Goal: Use online tool/utility: Utilize a website feature to perform a specific function

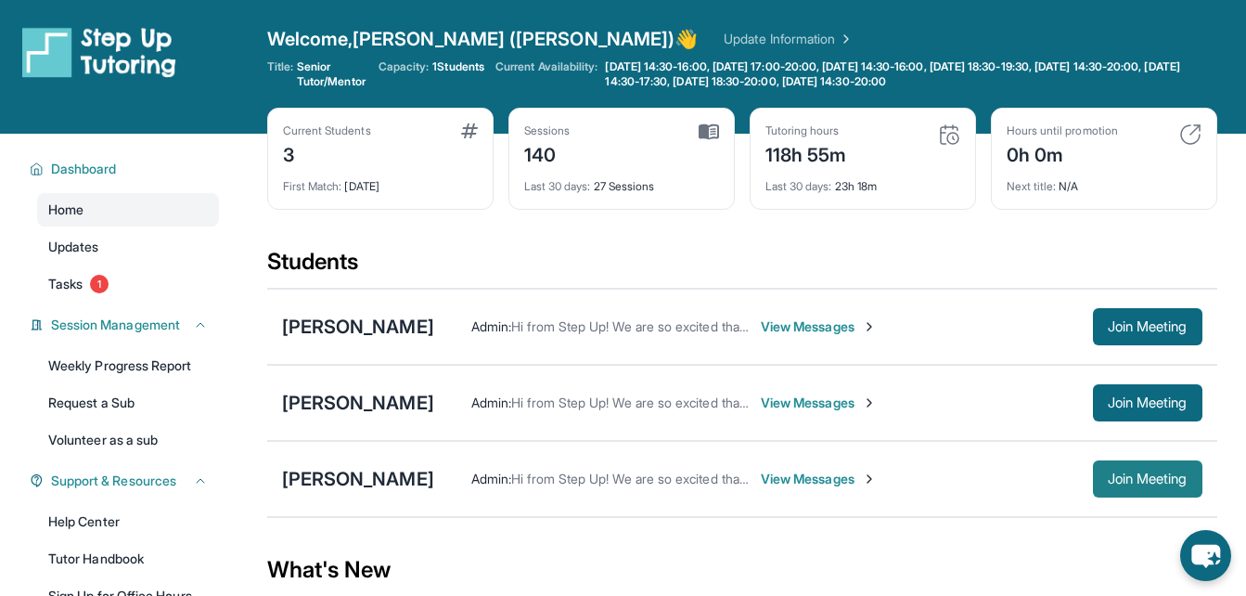
click at [1141, 477] on span "Join Meeting" at bounding box center [1148, 478] width 80 height 11
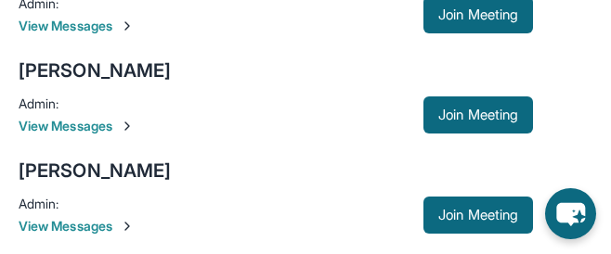
scroll to position [347, 0]
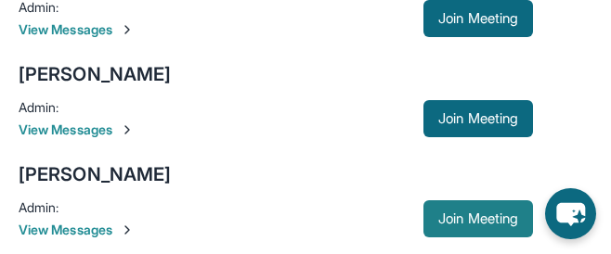
click at [494, 225] on span "Join Meeting" at bounding box center [478, 218] width 80 height 11
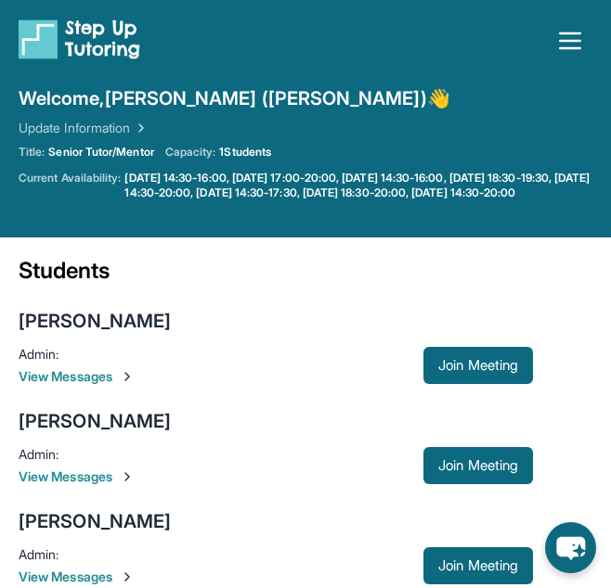
drag, startPoint x: 506, startPoint y: 572, endPoint x: 251, endPoint y: 419, distance: 297.6
click at [251, 419] on div "Sofia Godinez Admin : Hi from Step Up! We are so excited that you are matched w…" at bounding box center [276, 447] width 514 height 100
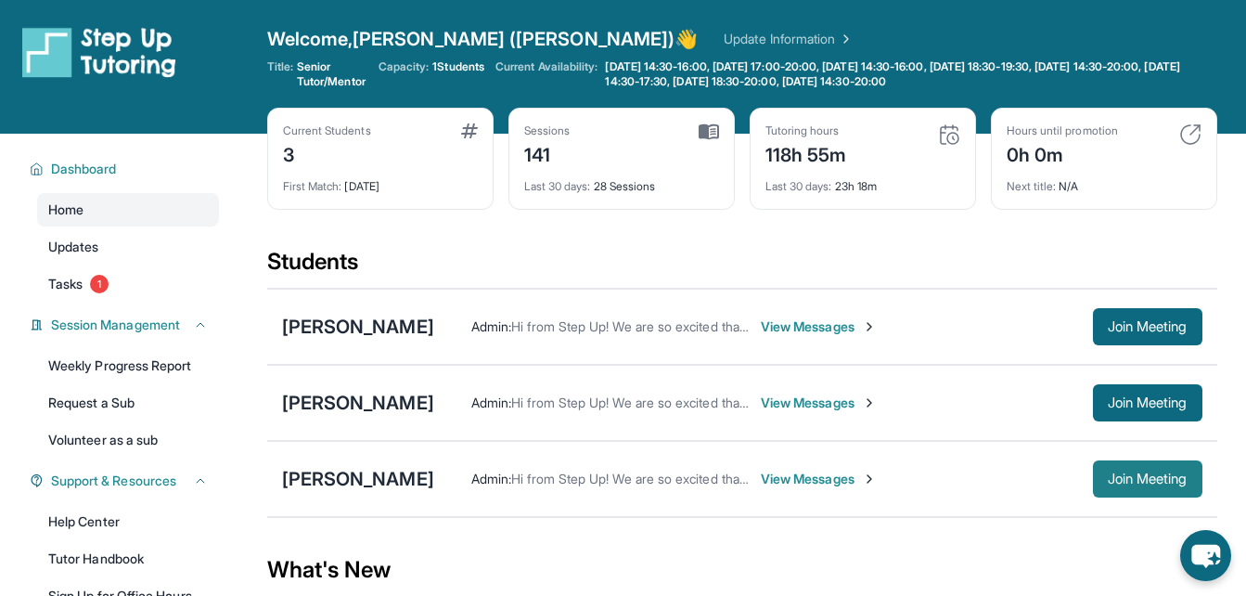
click at [1121, 473] on span "Join Meeting" at bounding box center [1148, 478] width 80 height 11
